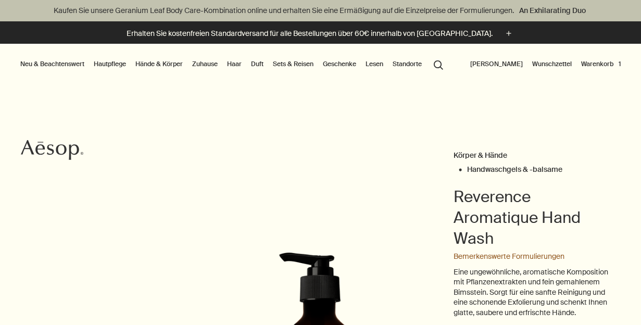
click at [599, 62] on button "Warenkorb 1" at bounding box center [601, 64] width 44 height 13
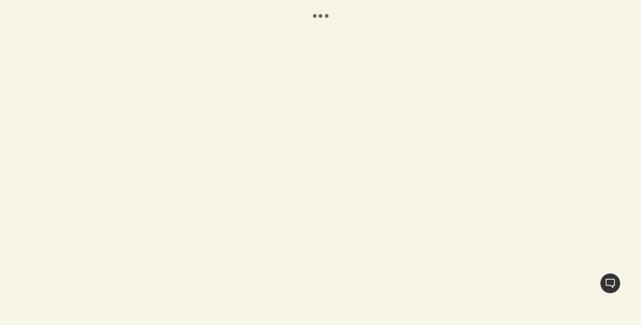
select select "DE"
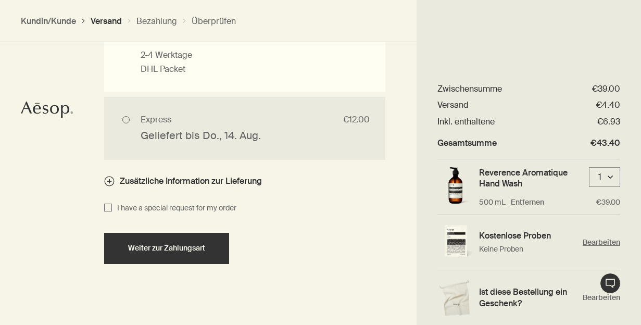
scroll to position [17, 0]
click at [595, 240] on span "Bearbeiten" at bounding box center [602, 244] width 38 height 10
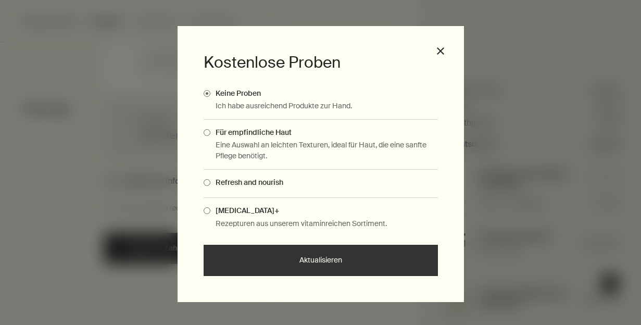
click at [206, 132] on span "Complimentary Samples Modal" at bounding box center [207, 132] width 7 height 7
click at [210, 132] on input "Für empfindliche Haut" at bounding box center [210, 131] width 0 height 7
click at [320, 258] on button "Aktualisieren" at bounding box center [321, 260] width 234 height 31
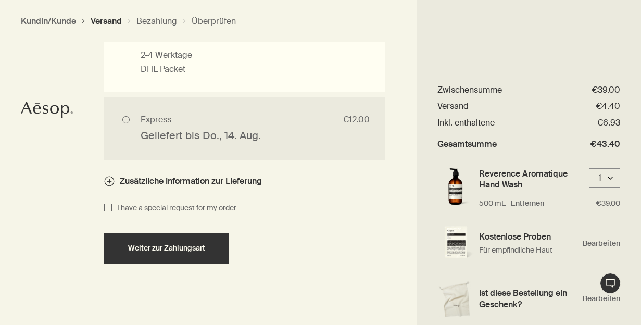
click at [486, 295] on h4 "Ist diese Bestellung ein Geschenk?" at bounding box center [528, 299] width 98 height 22
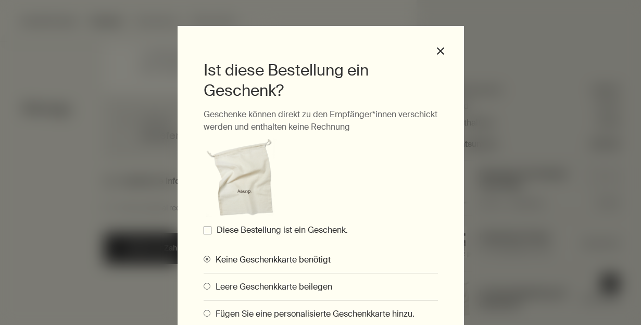
click at [206, 229] on input "Diese Bestellung ist ein Geschenk." at bounding box center [208, 231] width 8 height 8
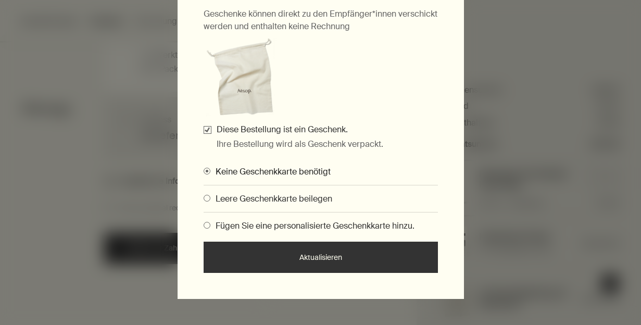
scroll to position [100, 0]
click at [207, 225] on span "Gifting Modals" at bounding box center [207, 225] width 7 height 7
click at [204, 225] on input "Fügen Sie eine personalisierte Geschenkkarte hinzu." at bounding box center [204, 224] width 0 height 7
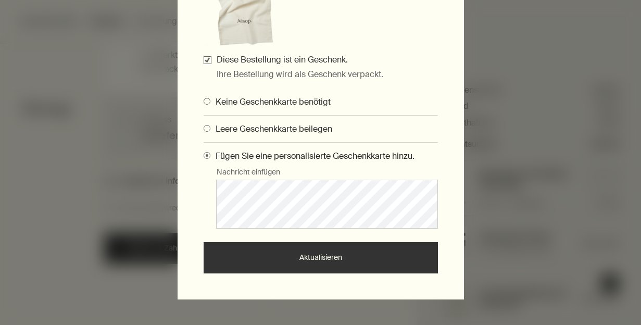
scroll to position [170, 0]
click at [321, 258] on button "Aktualisieren" at bounding box center [321, 258] width 234 height 31
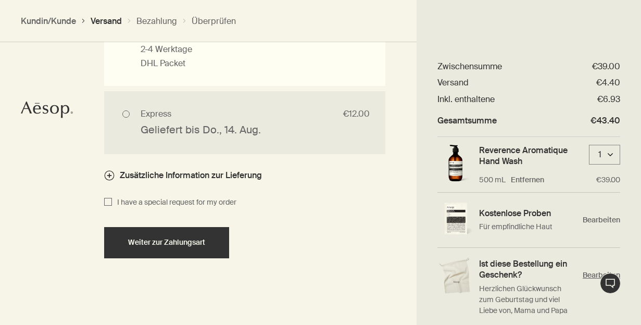
scroll to position [879, 0]
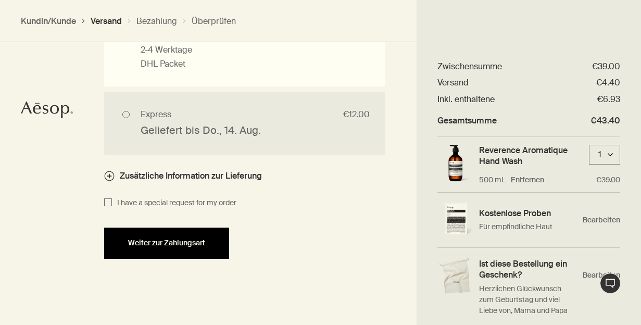
click at [173, 239] on span "Weiter zur Zahlungsart" at bounding box center [166, 243] width 77 height 8
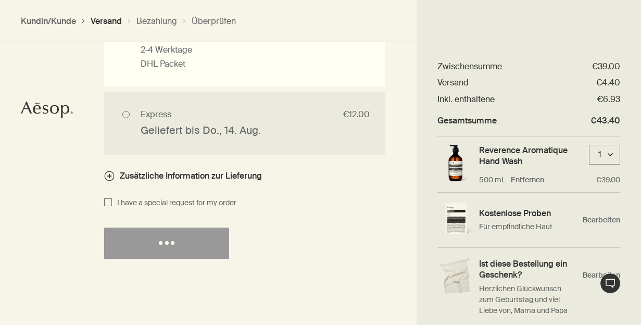
select select "DE"
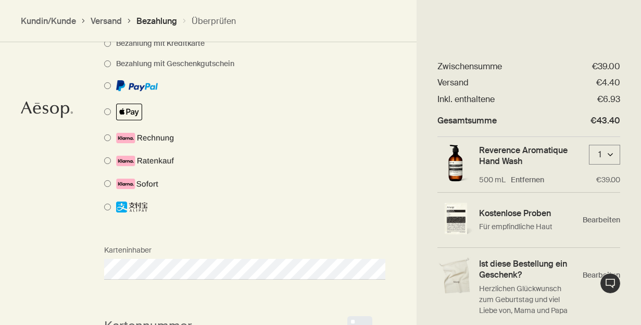
scroll to position [666, 0]
select select "DE"
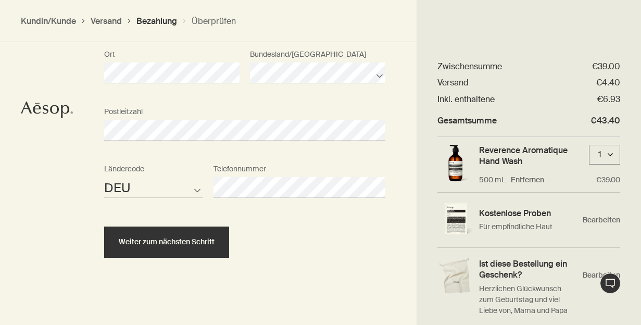
scroll to position [1103, 0]
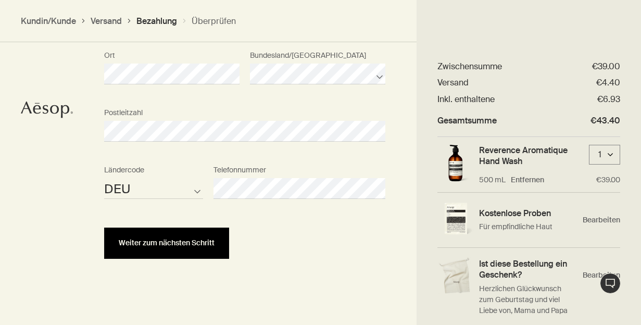
click at [167, 239] on span "Weiter zum nächsten Schritt" at bounding box center [167, 243] width 96 height 8
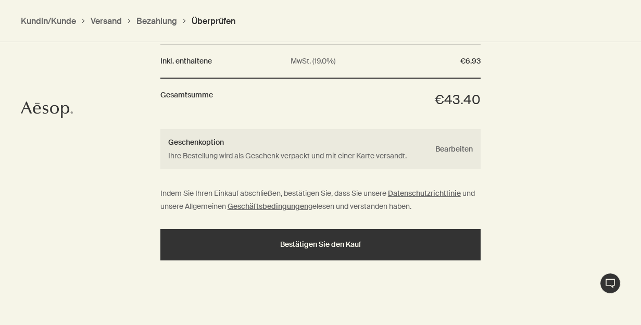
scroll to position [1142, 0]
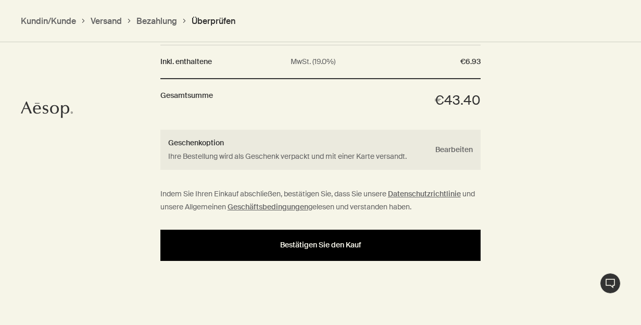
click at [326, 241] on span "Bestätigen Sie den Kauf" at bounding box center [320, 245] width 81 height 8
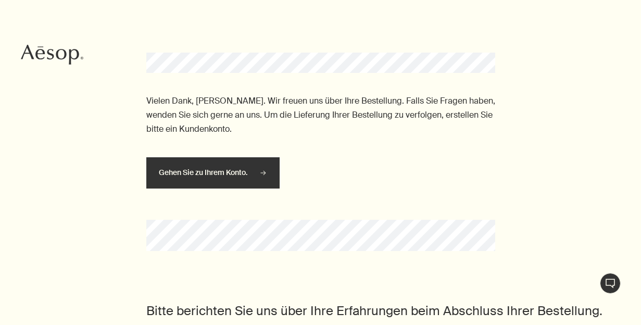
scroll to position [96, 0]
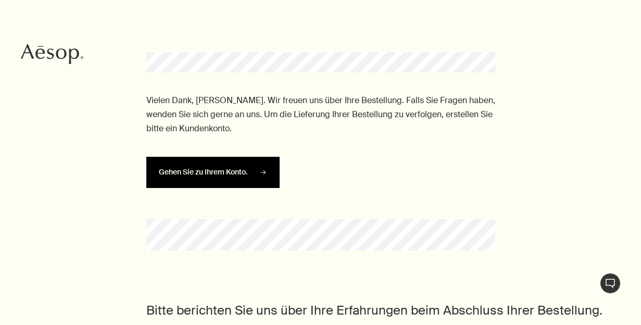
click at [212, 169] on span "Gehen Sie zu Ihrem Konto." at bounding box center [203, 172] width 89 height 8
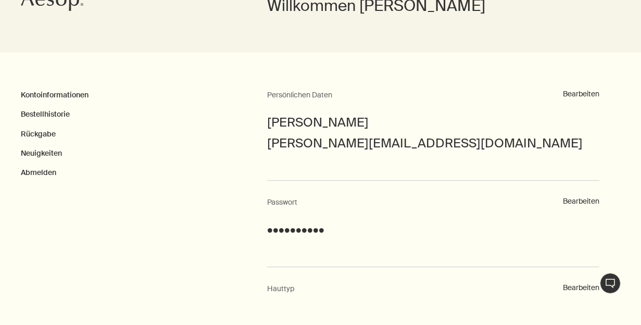
scroll to position [156, 0]
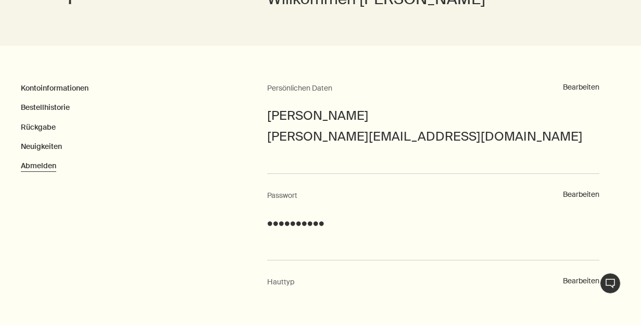
click at [38, 165] on button "Abmelden" at bounding box center [38, 166] width 35 height 10
